Goal: Communication & Community: Answer question/provide support

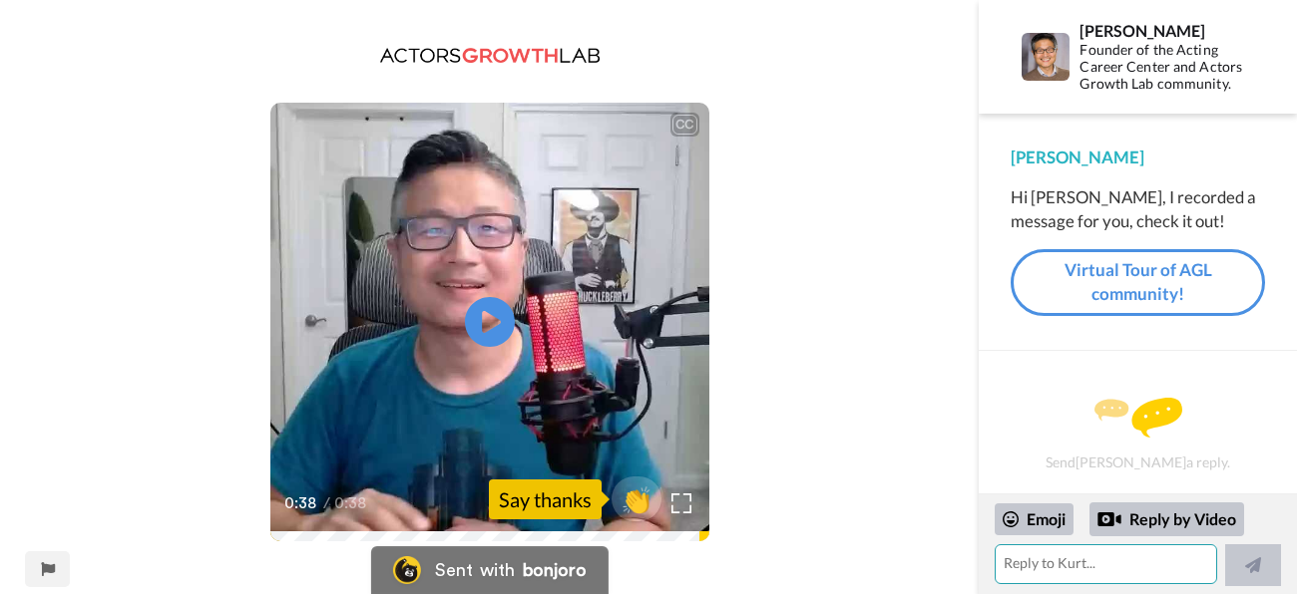
click at [1126, 572] on textarea at bounding box center [1104, 565] width 221 height 40
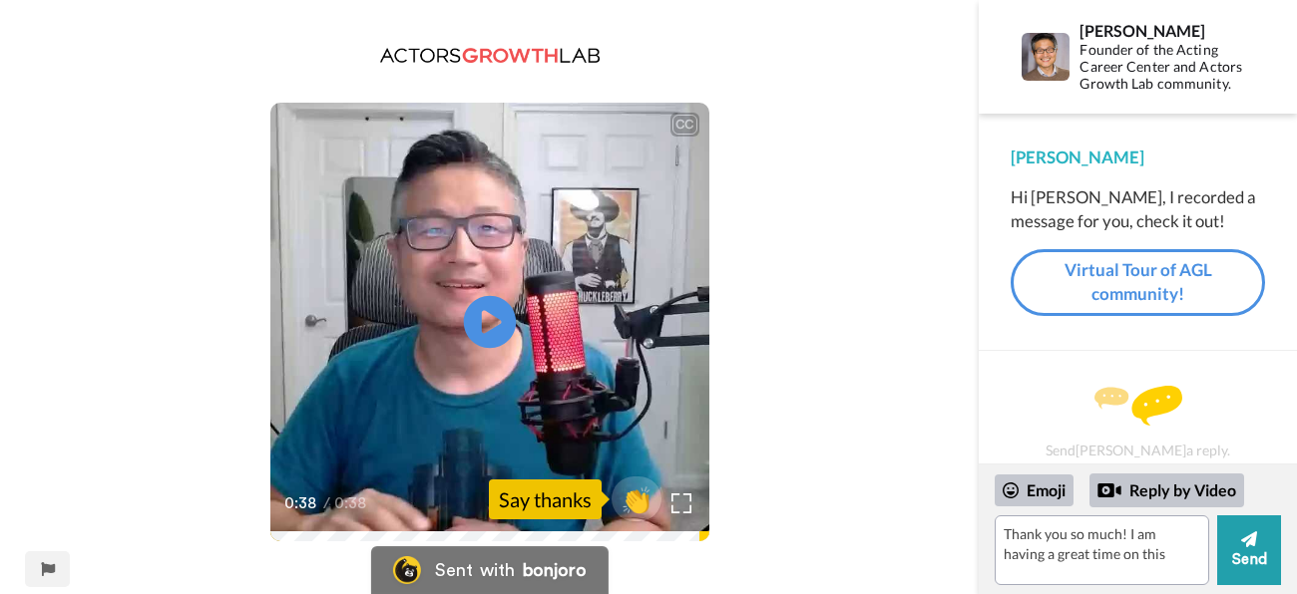
click at [473, 299] on icon "Play/Pause" at bounding box center [489, 322] width 53 height 95
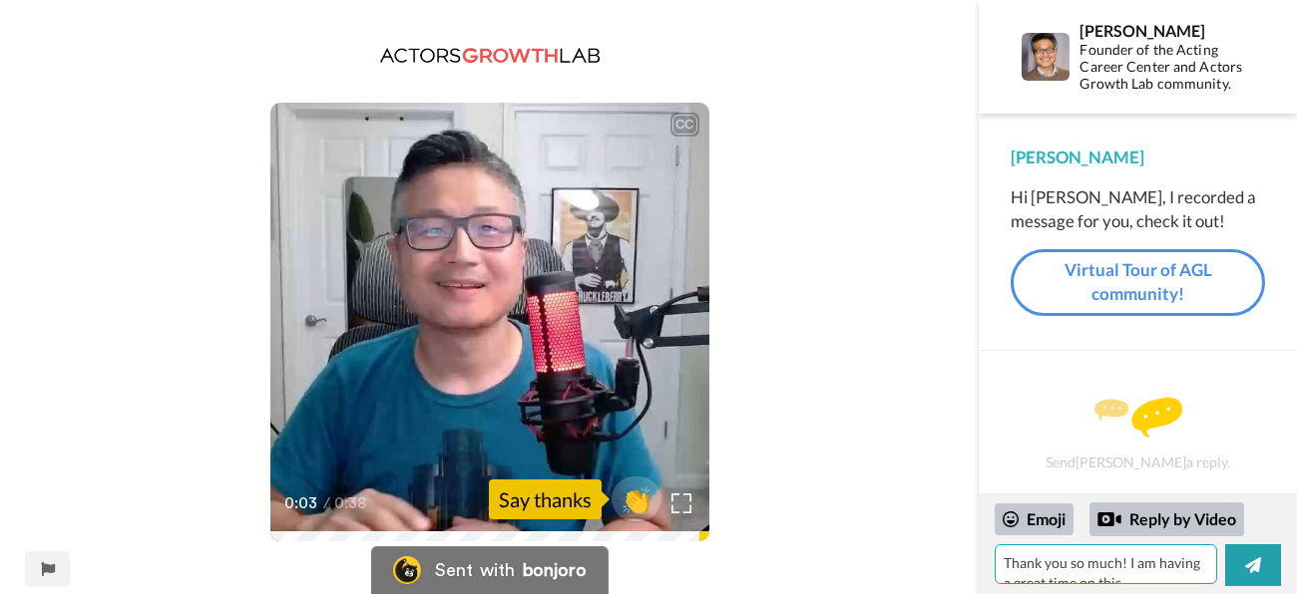
click at [1130, 578] on textarea "Thank you so much! I am having a great time on this" at bounding box center [1104, 565] width 221 height 40
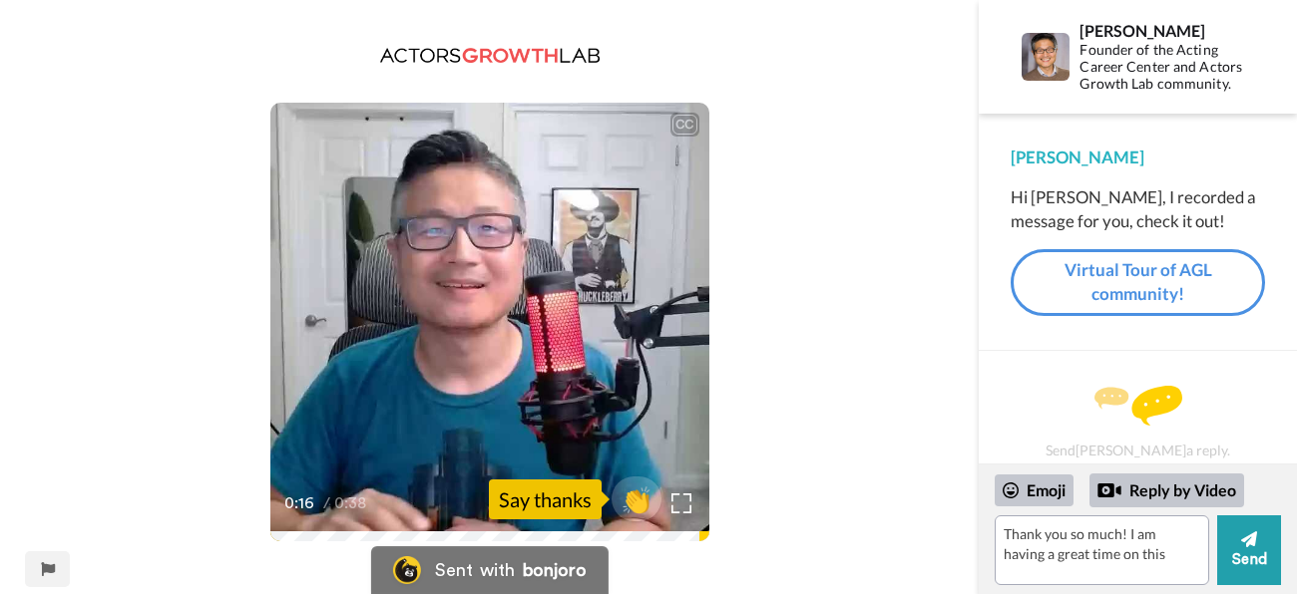
click at [565, 302] on video at bounding box center [489, 322] width 439 height 439
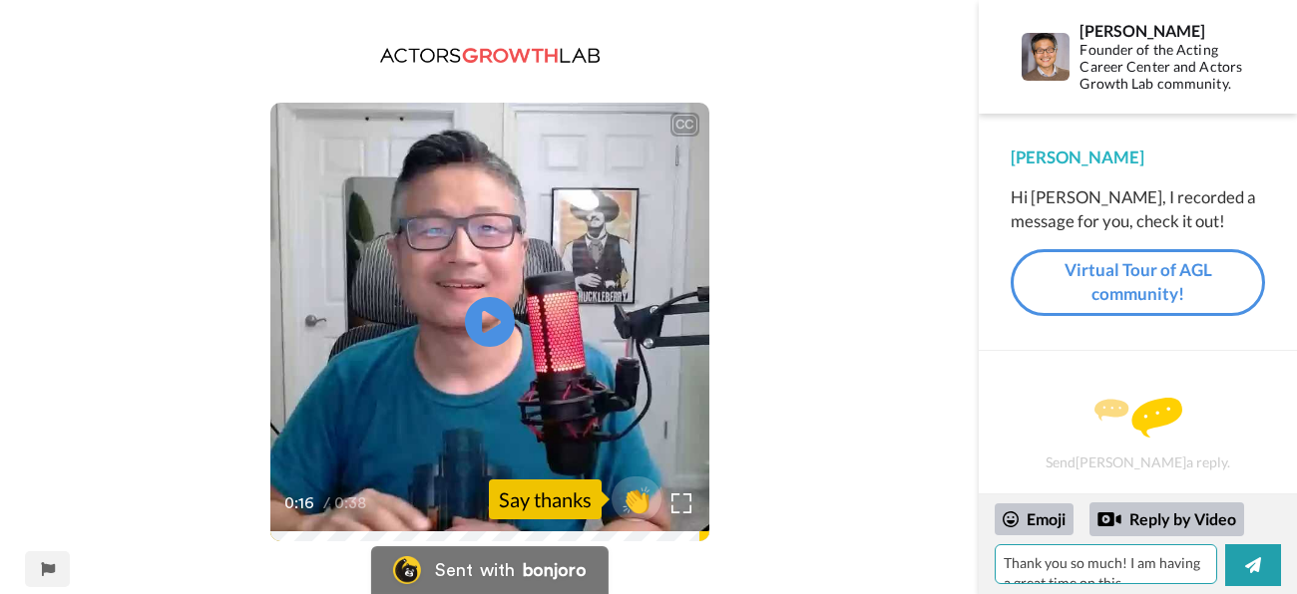
click at [1145, 576] on textarea "Thank you so much! I am having a great time on this" at bounding box center [1104, 565] width 221 height 40
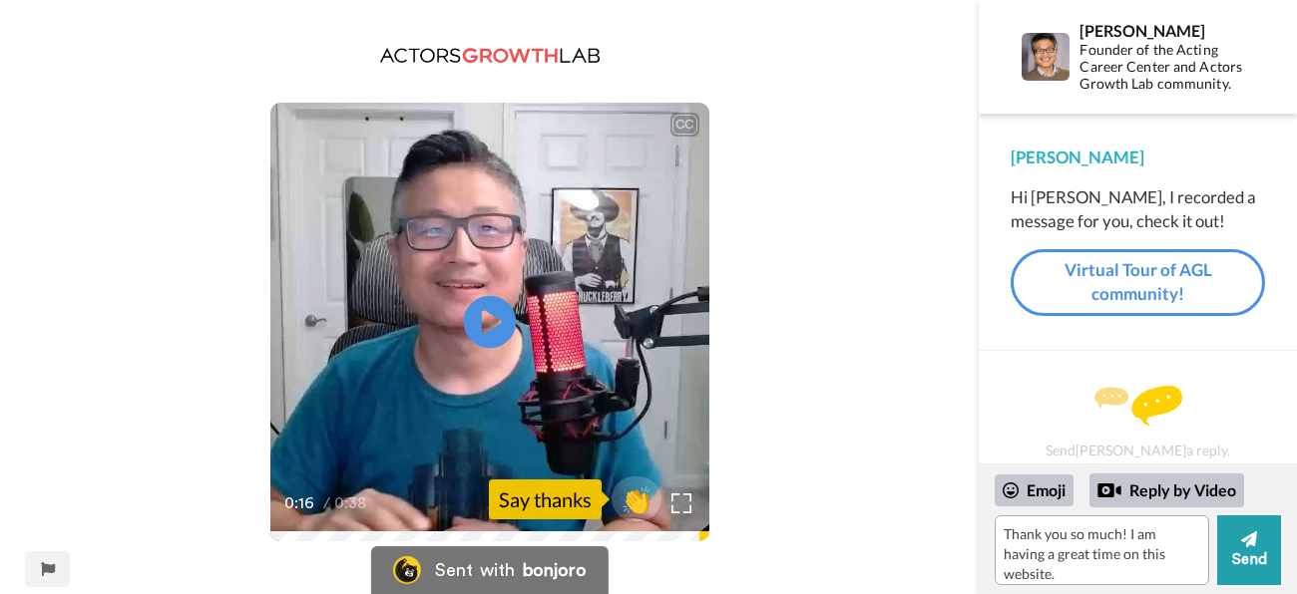
click at [500, 342] on icon at bounding box center [489, 322] width 53 height 53
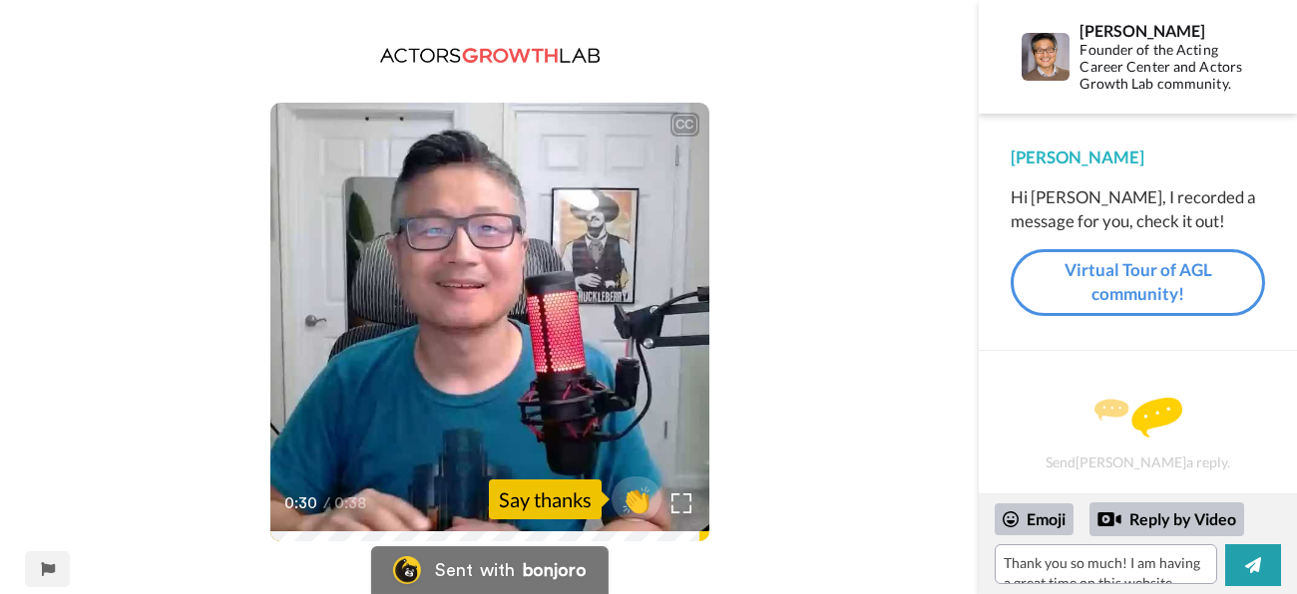
click at [558, 345] on video at bounding box center [489, 322] width 439 height 439
click at [1180, 580] on textarea "Thank you so much! I am having a great time on this website." at bounding box center [1104, 565] width 221 height 40
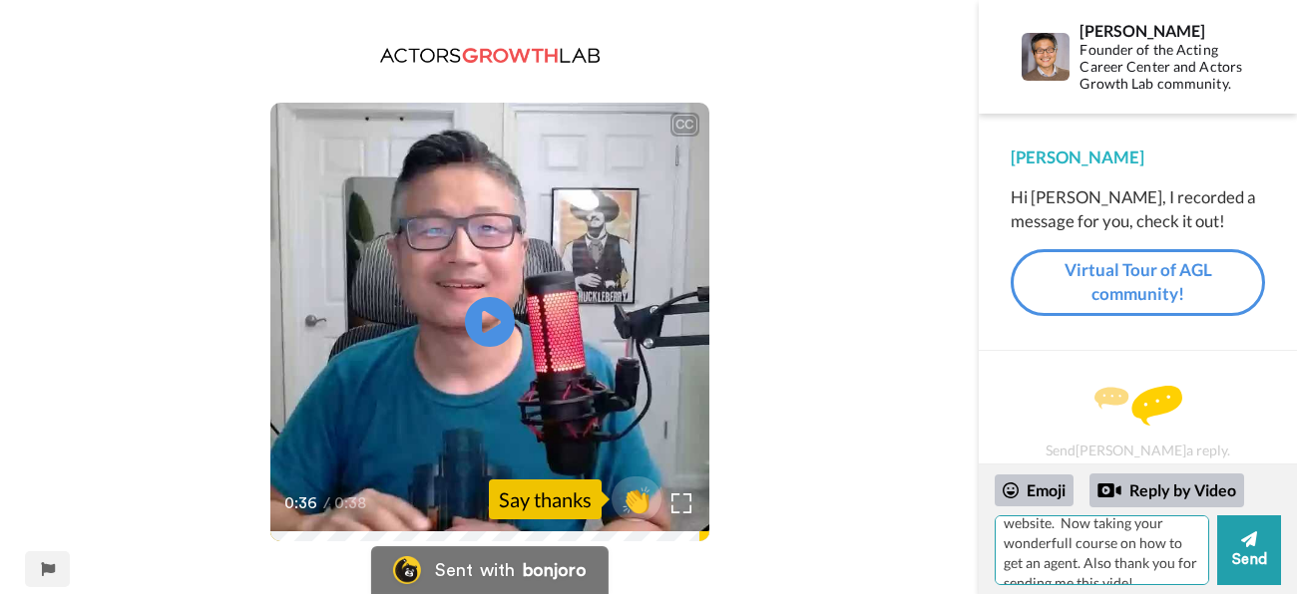
scroll to position [62, 0]
type textarea "Thank you so much! I am having a great time on this website. Now taking your wo…"
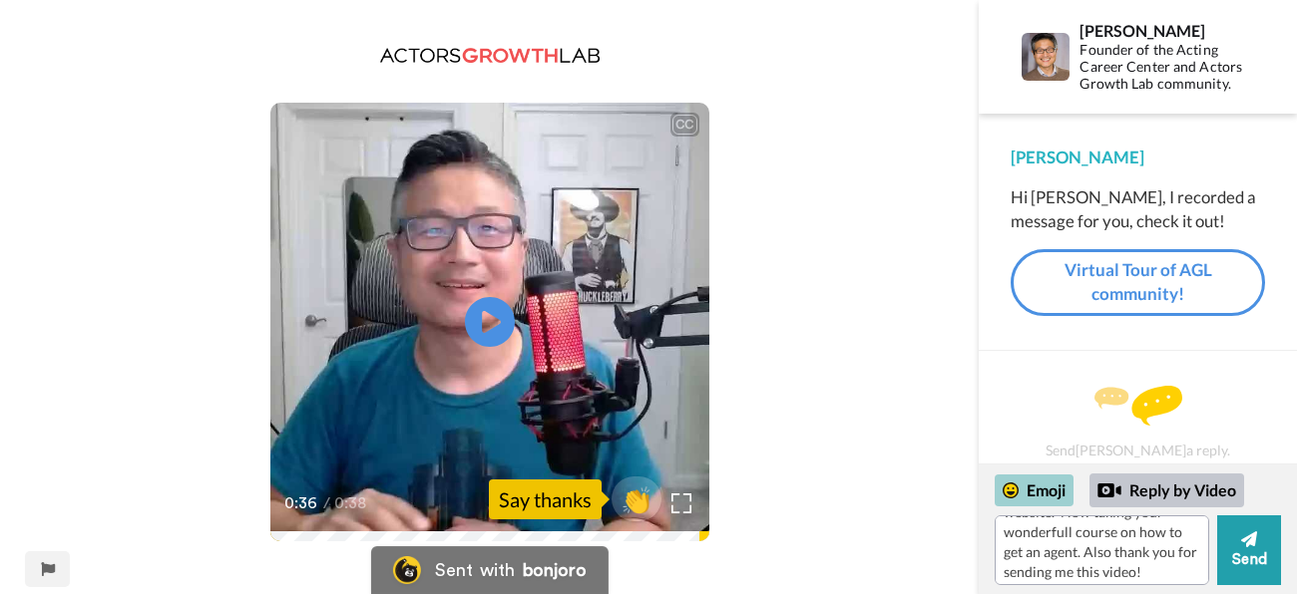
click at [1058, 494] on div "Emoji" at bounding box center [1033, 491] width 79 height 32
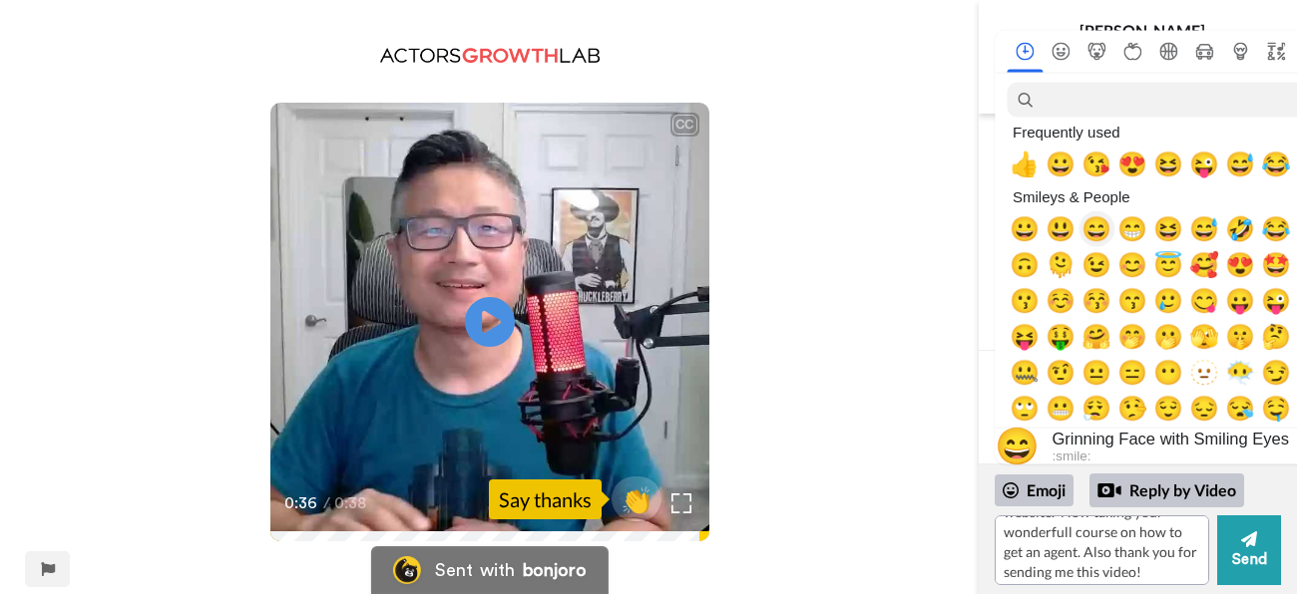
click at [1093, 226] on span "😄" at bounding box center [1096, 229] width 30 height 28
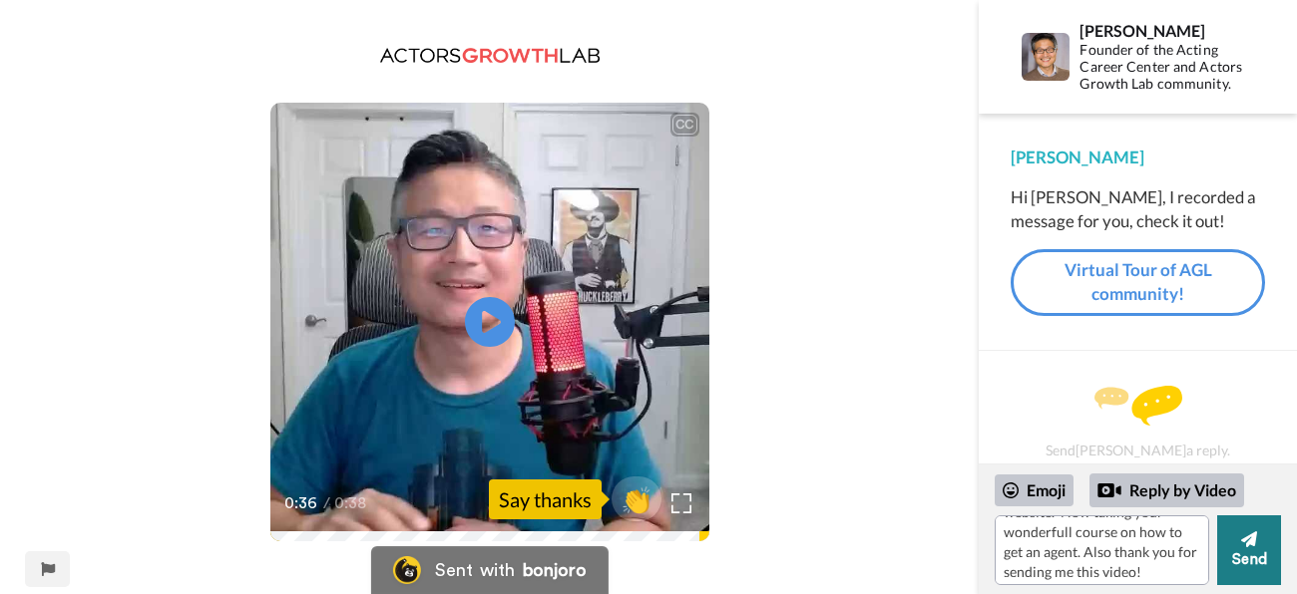
click at [1265, 546] on button "Send" at bounding box center [1249, 551] width 64 height 70
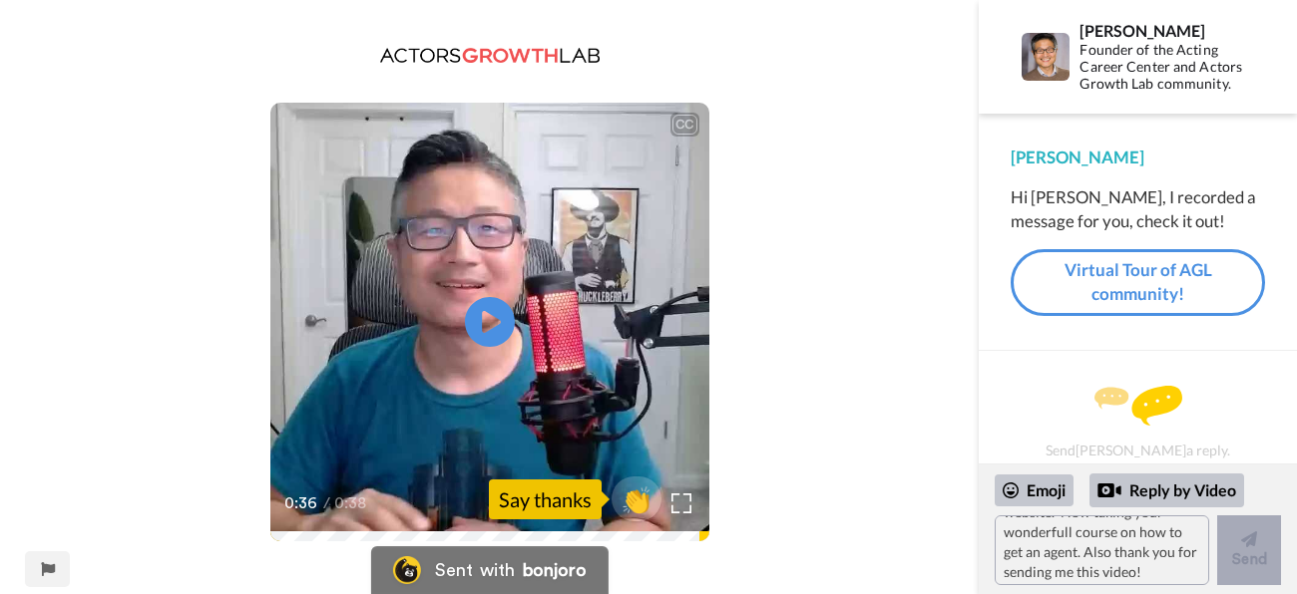
scroll to position [0, 0]
